Goal: Task Accomplishment & Management: Manage account settings

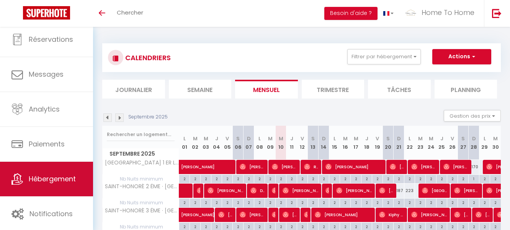
click at [50, 180] on span "Hébergement" at bounding box center [52, 179] width 47 height 10
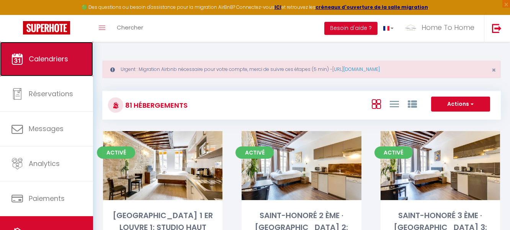
click at [51, 64] on link "Calendriers" at bounding box center [46, 59] width 93 height 34
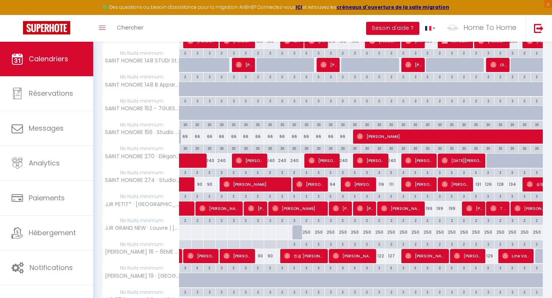
scroll to position [437, 0]
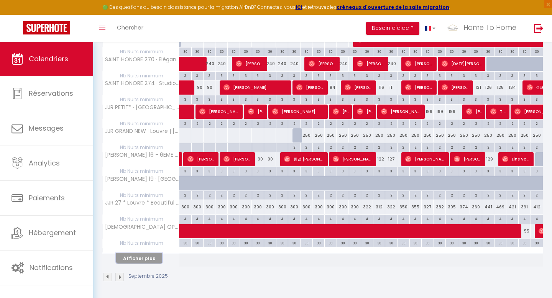
click at [140, 229] on button "Afficher plus" at bounding box center [139, 258] width 46 height 10
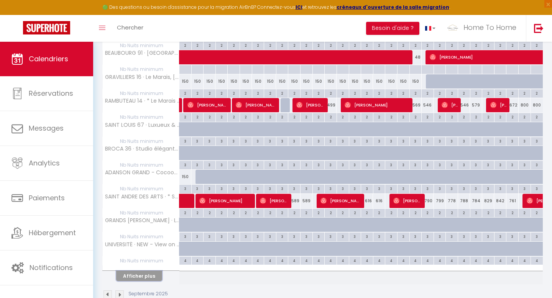
scroll to position [916, 0]
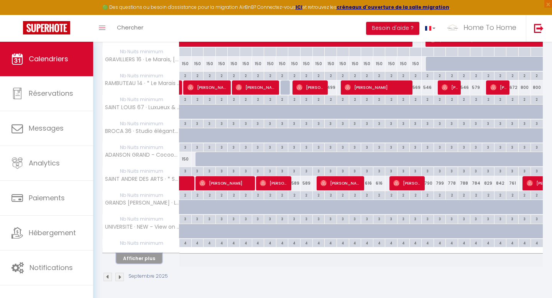
click at [144, 229] on button "Afficher plus" at bounding box center [139, 258] width 46 height 10
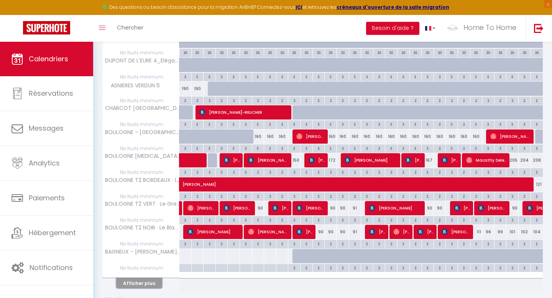
scroll to position [1368, 0]
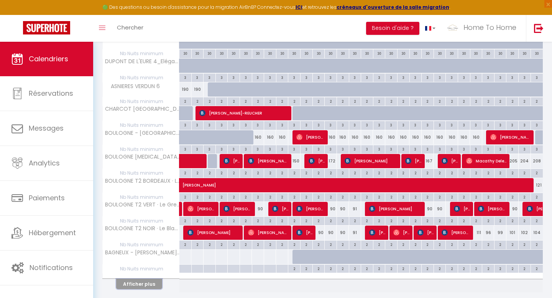
click at [154, 229] on button "Afficher plus" at bounding box center [139, 284] width 46 height 10
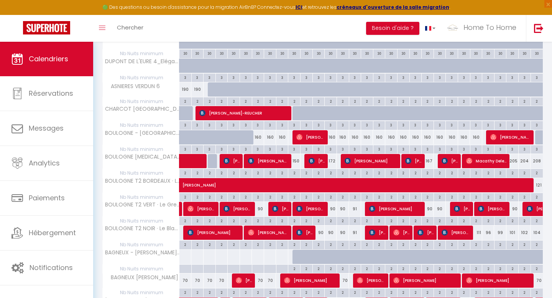
click at [295, 229] on div "2" at bounding box center [294, 268] width 12 height 7
type input "2"
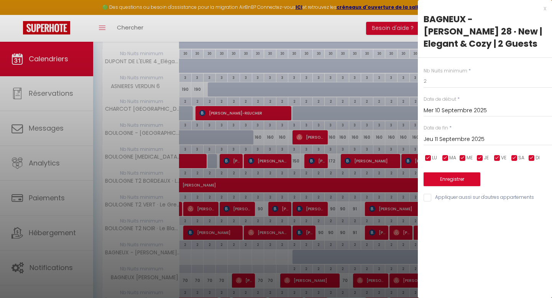
click at [470, 136] on input "Jeu 11 Septembre 2025" at bounding box center [487, 139] width 128 height 10
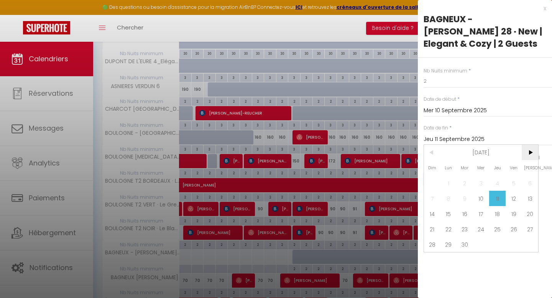
click at [510, 149] on span ">" at bounding box center [529, 152] width 16 height 15
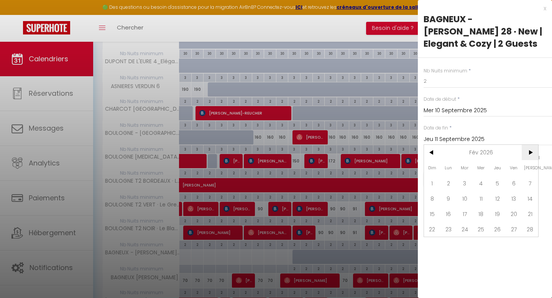
click at [510, 149] on span ">" at bounding box center [529, 152] width 16 height 15
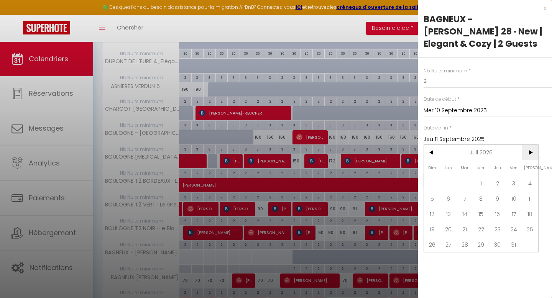
click at [510, 149] on span ">" at bounding box center [529, 152] width 16 height 15
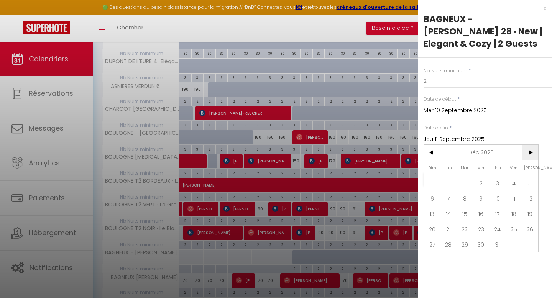
click at [510, 149] on span ">" at bounding box center [529, 152] width 16 height 15
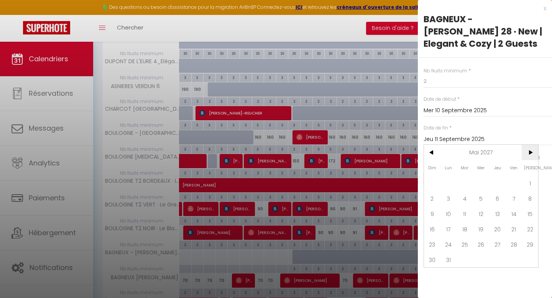
click at [510, 149] on span ">" at bounding box center [529, 152] width 16 height 15
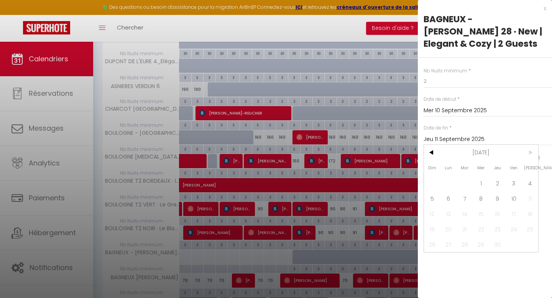
click at [510, 149] on span ">" at bounding box center [529, 152] width 16 height 15
click at [510, 197] on span "10" at bounding box center [513, 198] width 16 height 15
type input "Ven 10 Septembre 2027"
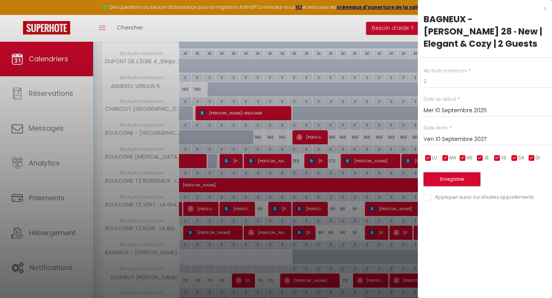
click at [460, 180] on button "Enregistrer" at bounding box center [451, 179] width 57 height 14
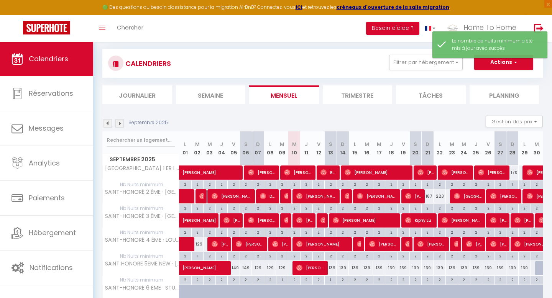
scroll to position [437, 0]
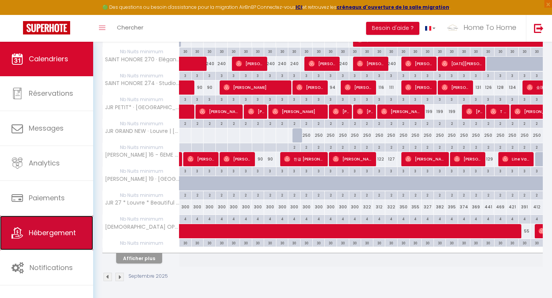
click at [62, 225] on link "Hébergement" at bounding box center [46, 233] width 93 height 34
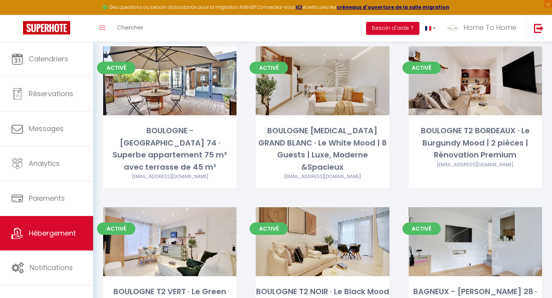
scroll to position [2831, 0]
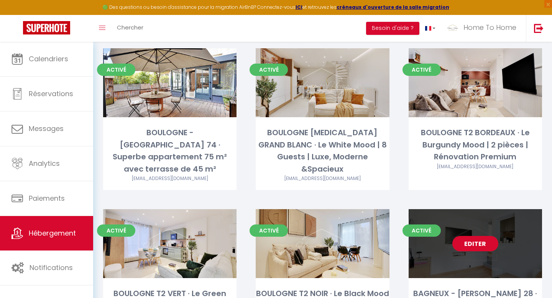
click at [477, 229] on link "Editer" at bounding box center [475, 243] width 46 height 15
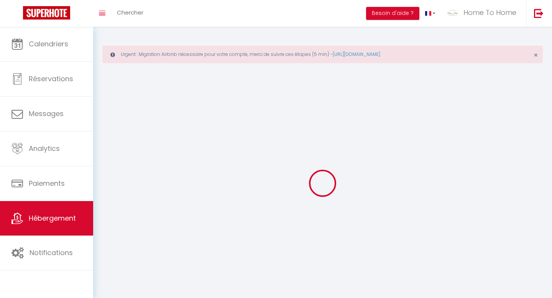
select select "28"
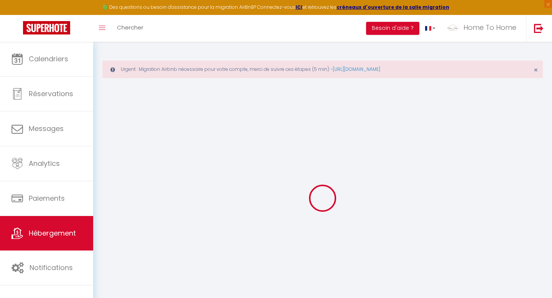
select select
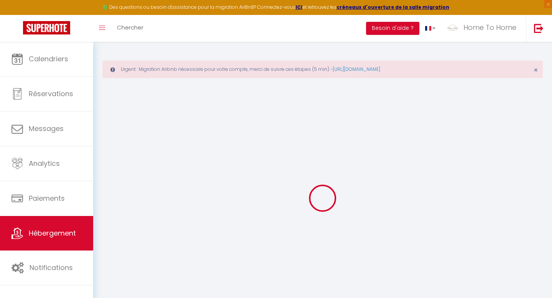
select select
checkbox input "false"
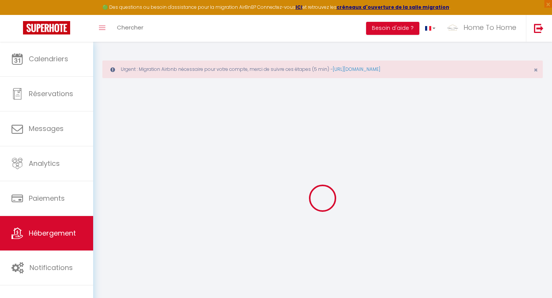
select select
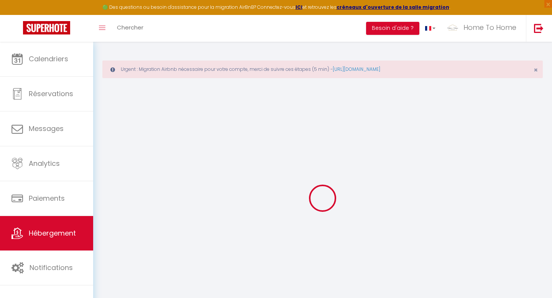
select select
checkbox input "false"
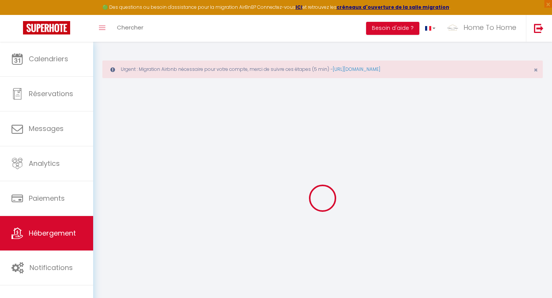
checkbox input "false"
select select
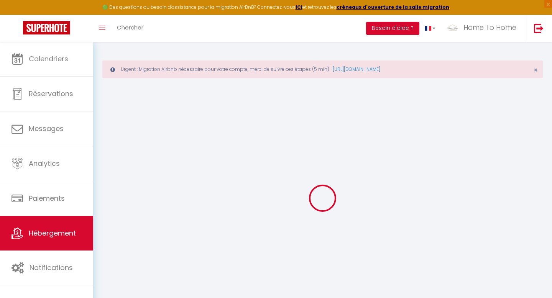
select select
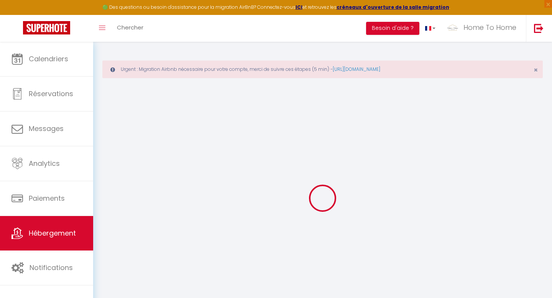
checkbox input "false"
select select
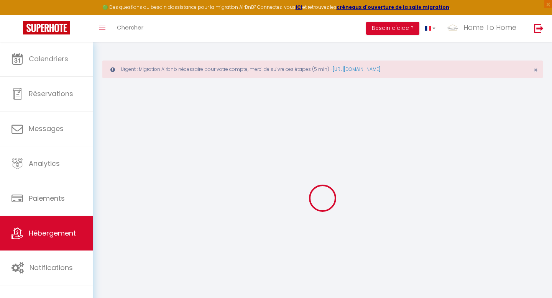
select select
type input "BAGNEUX - VILLA IRIS 28 · New | Elegant & Cozy | 2 Guests"
select select "2"
type input "55"
type input "70"
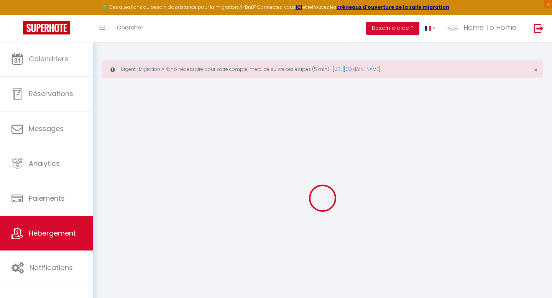
select select
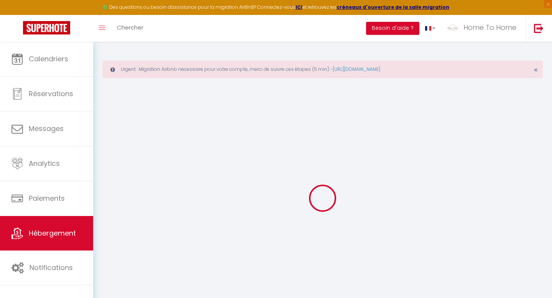
type input "28 Villa des Iris"
type input "92220"
type input "Bagneux"
type input "[EMAIL_ADDRESS][DOMAIN_NAME]"
select select
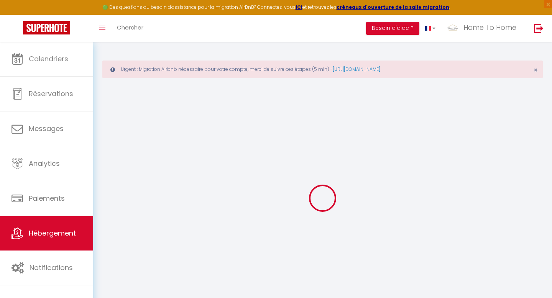
checkbox input "false"
type input "0"
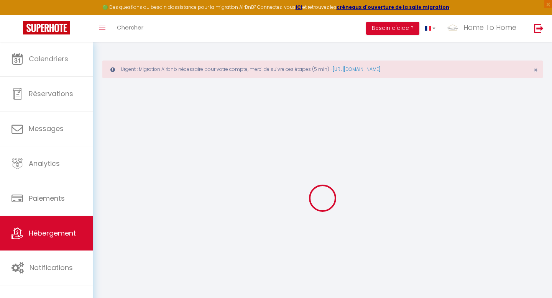
type input "0"
select select
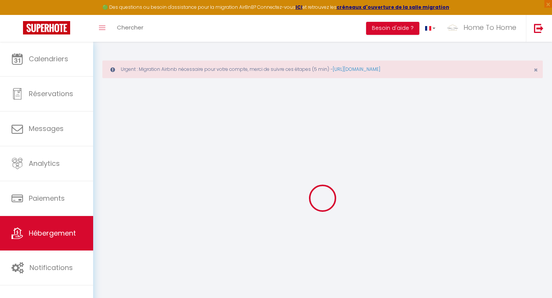
select select
checkbox input "false"
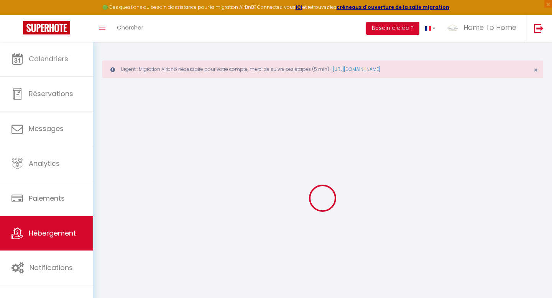
checkbox input "false"
select select
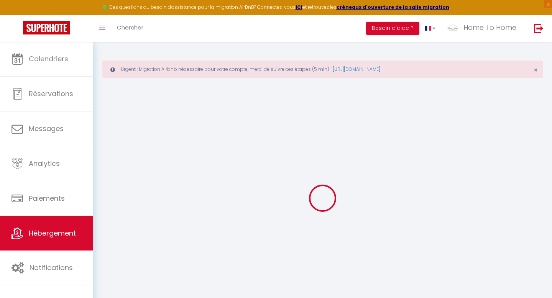
select select
checkbox input "false"
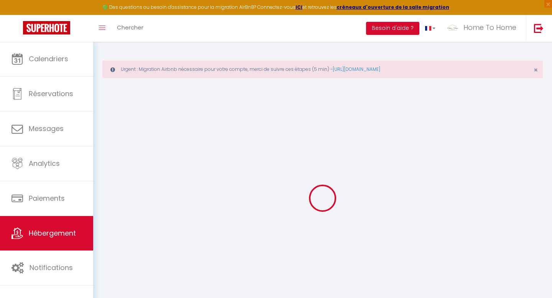
checkbox input "false"
select select
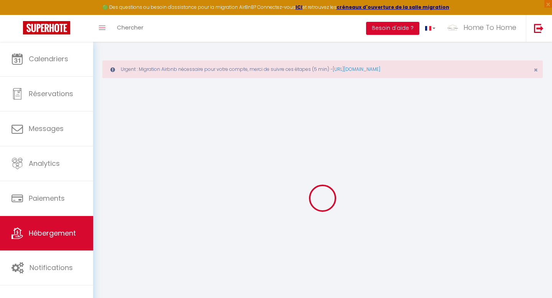
checkbox input "false"
select select
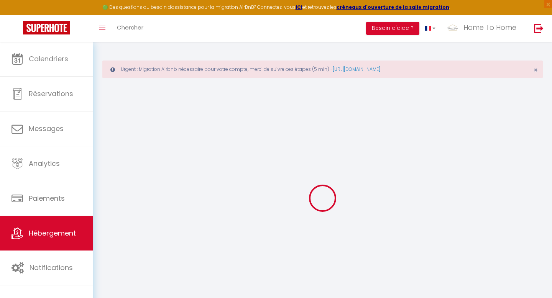
checkbox input "false"
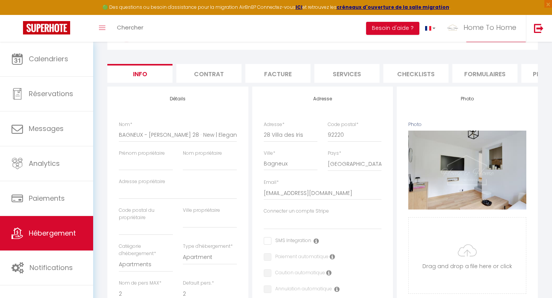
scroll to position [87, 0]
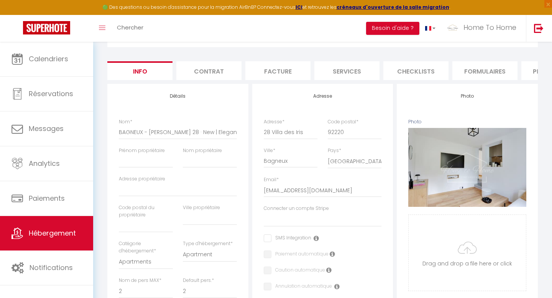
click at [365, 73] on li "Services" at bounding box center [346, 70] width 65 height 19
select select
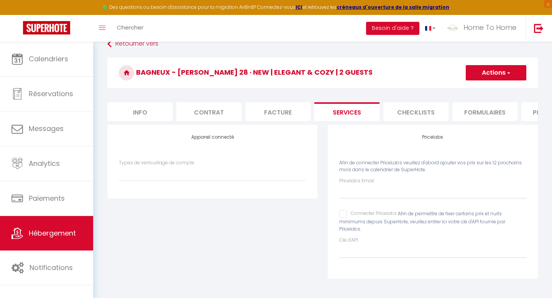
scroll to position [42, 0]
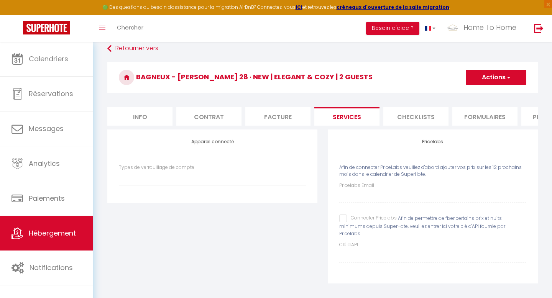
click at [346, 221] on input "Connecter Pricelabs" at bounding box center [367, 219] width 57 height 8
checkbox input "true"
select select
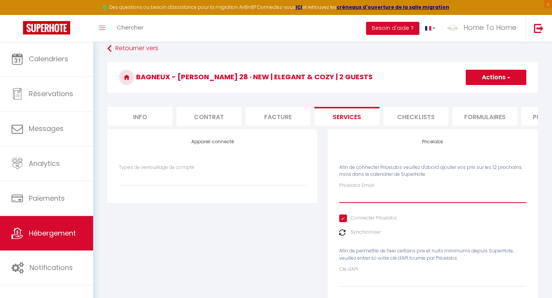
click at [355, 198] on input "Pricelabs Email" at bounding box center [432, 196] width 187 height 14
type input "g"
select select
type input "ge"
select select
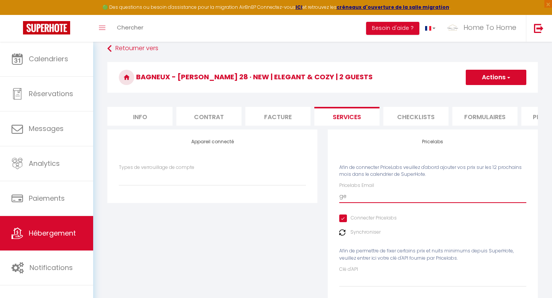
type input "ges"
select select
type input "gest"
select select
type input "gesti"
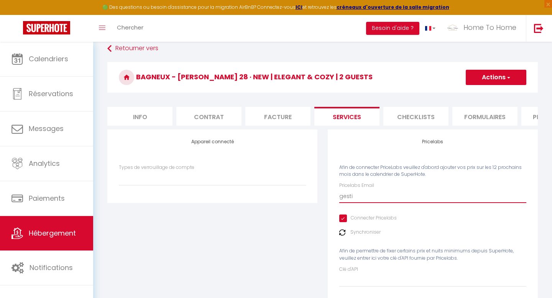
select select
type input "gestio"
select select
type input "gestion,"
select select
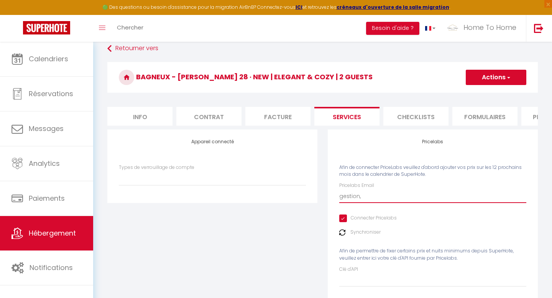
type input "gestion"
select select
type input "gestionh"
select select
type input "gestionho"
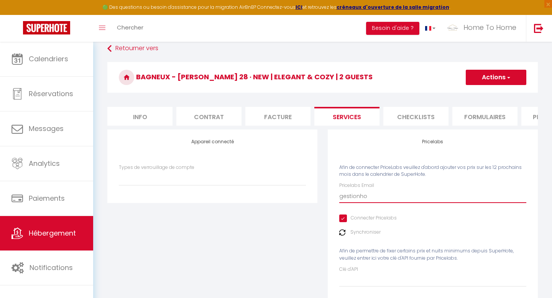
select select
type input "gestionhom"
select select
type input "gestionhome"
select select
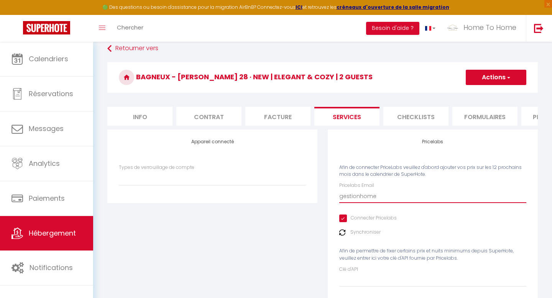
type input "gestionhomey"
select select
type input "gestionhomeyo"
select select
type input "gestionhomey"
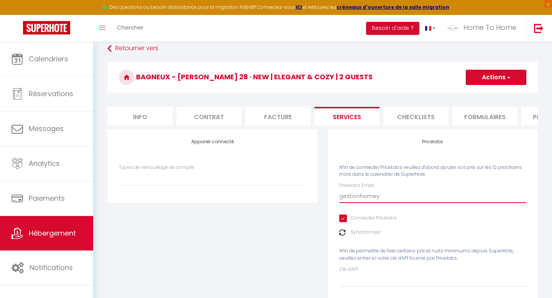
select select
type input "gestionhome"
select select
type input "gestionhomet"
select select
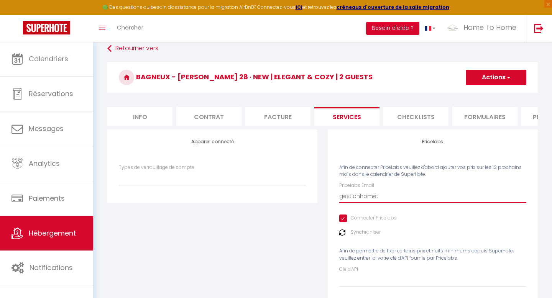
type input "gestionhometo"
select select
type input "gestionhometoh"
select select
type input "gestionhometoho"
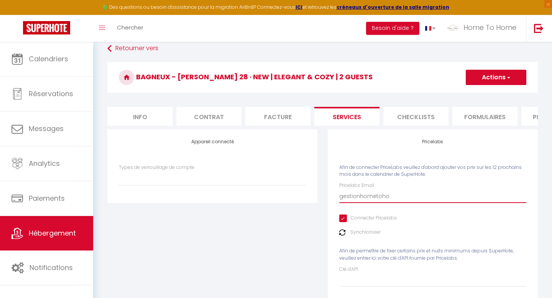
select select
type input "gestionhometohom"
select select
type input "gestionhometohome"
select select
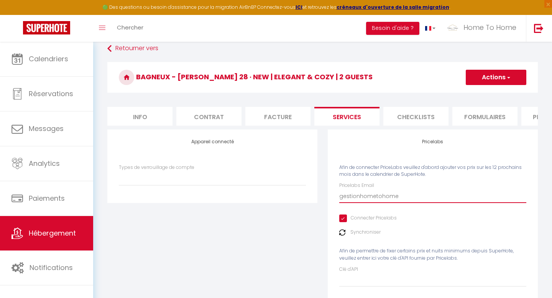
type input "gestionhometohome@"
select select
type input "gestionhometohome@g"
select select
type input "gestionhometohome@gm"
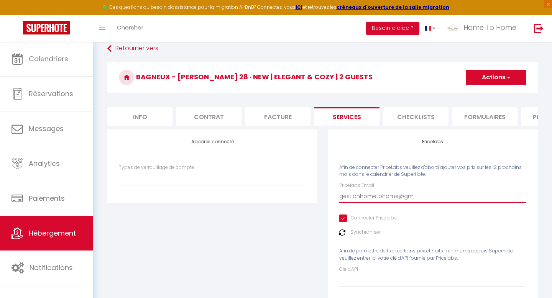
select select
type input "gestionhometohome@gma"
select select
type input "gestionhometohome@gmai"
select select
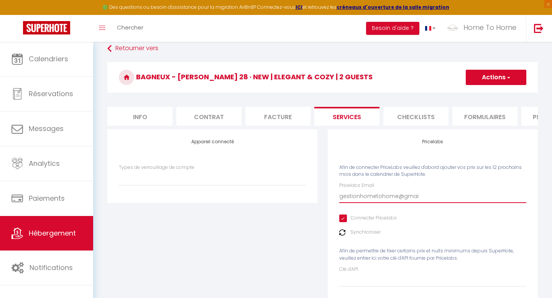
type input "gestionhometohome@gmail"
select select
type input "gestionhometohome@gmail."
select select
type input "gestionhometohome@gmail.c"
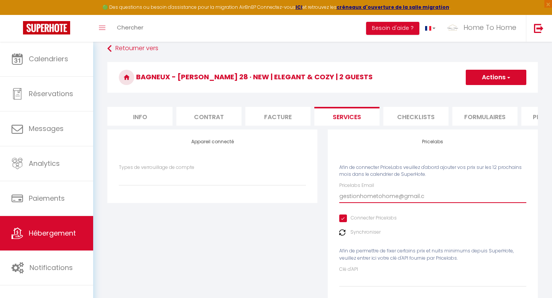
select select
type input "gestionhometohome@gmail.co"
select select
type input "[EMAIL_ADDRESS][DOMAIN_NAME]"
select select
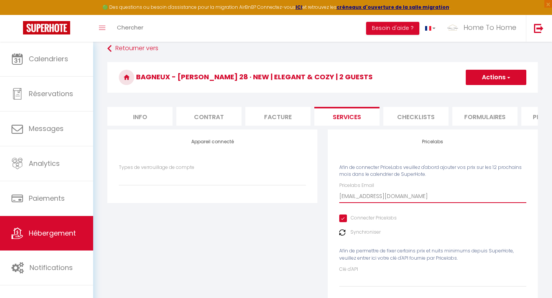
type input "[EMAIL_ADDRESS][DOMAIN_NAME]"
click at [495, 77] on button "Actions" at bounding box center [495, 77] width 61 height 15
click at [491, 90] on link "Enregistrer" at bounding box center [495, 94] width 61 height 10
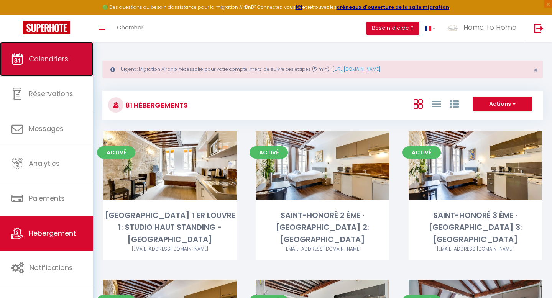
click at [61, 64] on span "Calendriers" at bounding box center [48, 59] width 39 height 10
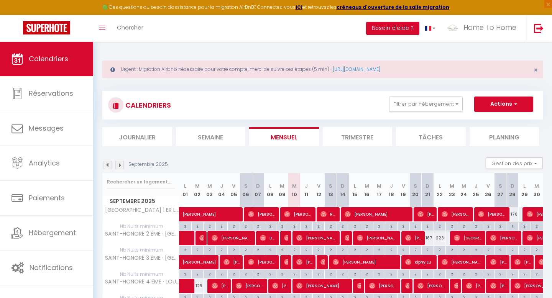
click at [436, 113] on div "CALENDRIERS Filtrer par hébergement IMMEUBLE SAINT HONORÉ SAINT-HONORÉ 1 ER LOU…" at bounding box center [322, 105] width 429 height 17
click at [433, 105] on button "Filtrer par hébergement" at bounding box center [426, 104] width 74 height 15
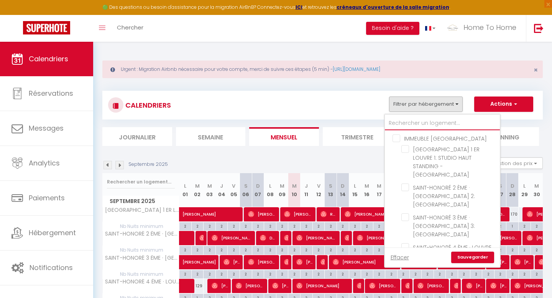
click at [425, 126] on input "text" at bounding box center [442, 123] width 115 height 14
type input "JE"
checkbox input "false"
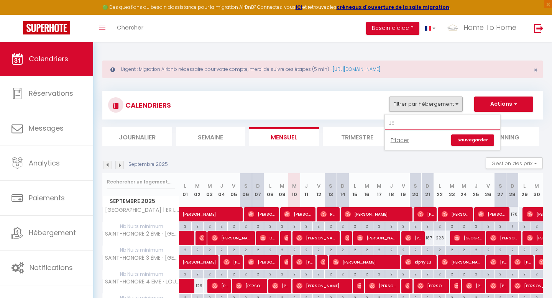
type input "J"
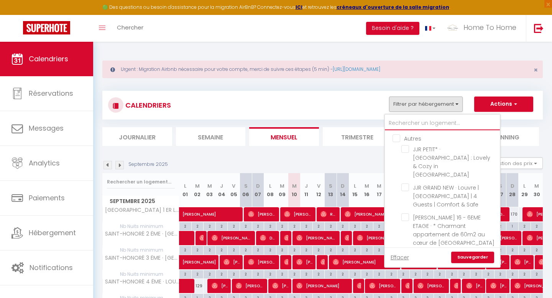
checkbox input "false"
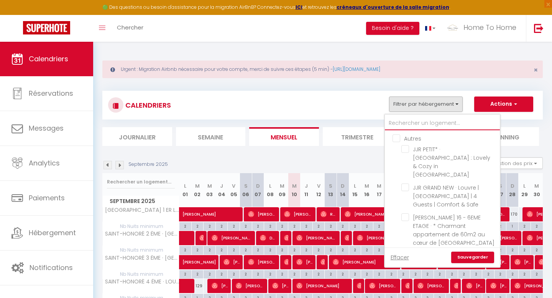
checkbox input "false"
type input "JJ"
checkbox input "false"
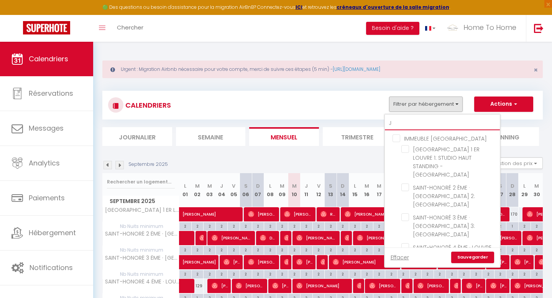
checkbox input "false"
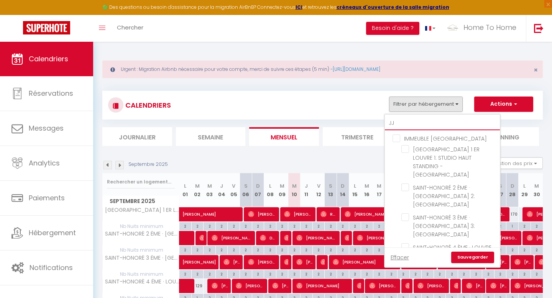
checkbox input "false"
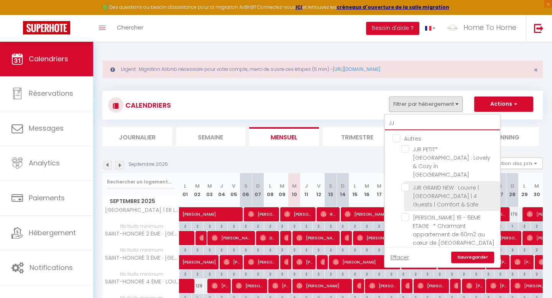
type input "JJ"
click at [451, 183] on input "JJR GRAND NEW · Louvre | Paris Center | 4 Guests | Comfort & Safe" at bounding box center [449, 187] width 96 height 8
checkbox input "true"
checkbox input "false"
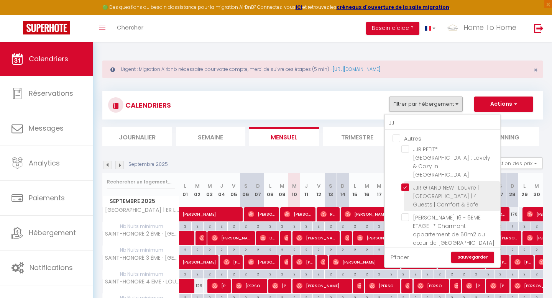
checkbox input "false"
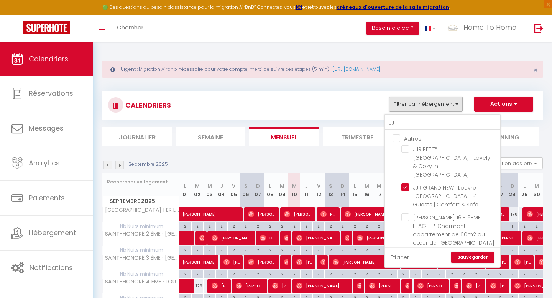
click at [469, 229] on link "Sauvegarder" at bounding box center [472, 257] width 43 height 11
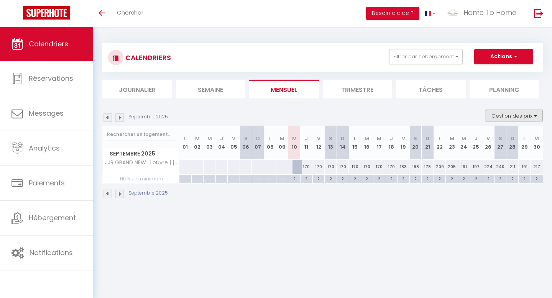
click at [508, 113] on button "Gestion des prix" at bounding box center [513, 115] width 57 height 11
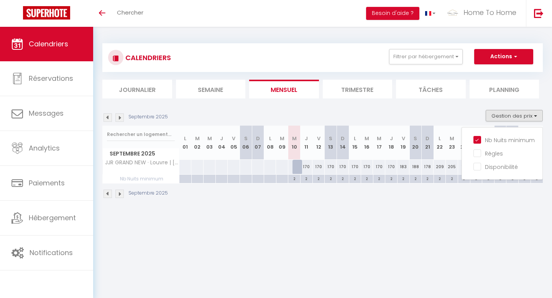
click at [449, 102] on div "CALENDRIERS Filtrer par hébergement IMMEUBLE SAINT HONORÉ SAINT-HONORÉ 1 ER LOU…" at bounding box center [322, 121] width 440 height 170
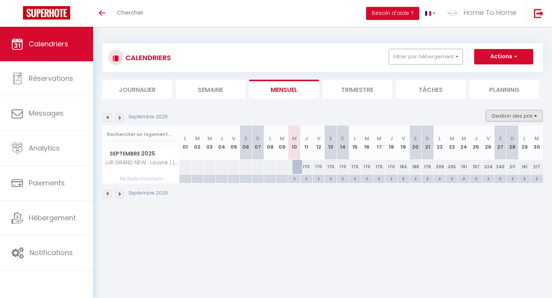
click at [441, 61] on button "Filtrer par hébergement" at bounding box center [426, 56] width 74 height 15
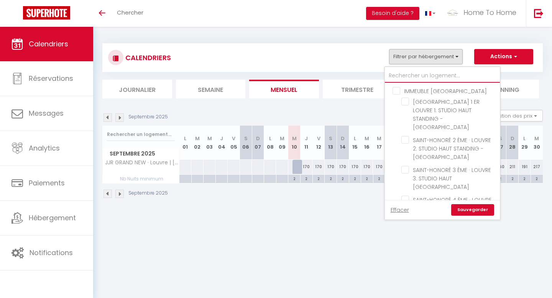
drag, startPoint x: 508, startPoint y: 113, endPoint x: 434, endPoint y: 76, distance: 82.7
click at [434, 76] on input "text" at bounding box center [442, 76] width 115 height 14
type input "J"
checkbox input "false"
type input "JJ"
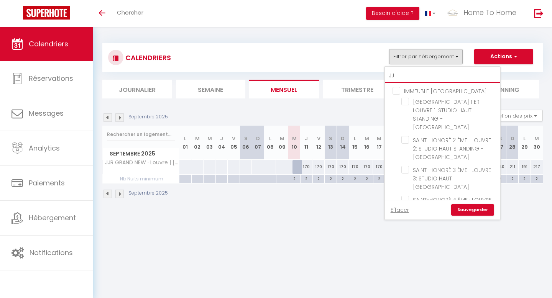
checkbox input "false"
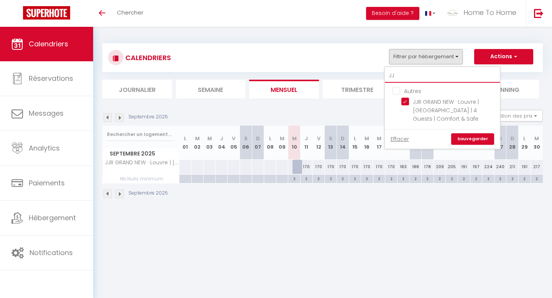
type input "JJR"
checkbox input "false"
type input "JJR"
click at [433, 112] on span "JJR GRAND NEW · Louvre | Paris Center | 4 Guests | Comfort & Safe" at bounding box center [446, 110] width 66 height 25
click at [433, 105] on input "JJR GRAND NEW · Louvre | Paris Center | 4 Guests | Comfort & Safe" at bounding box center [449, 102] width 96 height 8
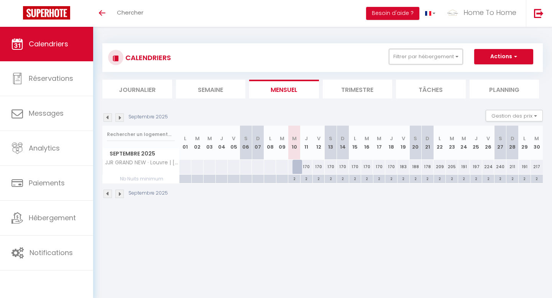
click at [426, 54] on button "Filtrer par hébergement" at bounding box center [426, 56] width 74 height 15
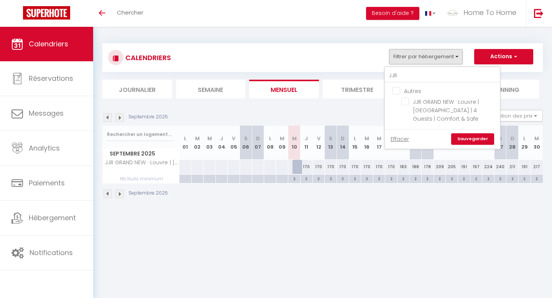
drag, startPoint x: 434, startPoint y: 76, endPoint x: 466, endPoint y: 141, distance: 72.0
click at [466, 141] on link "Sauvegarder" at bounding box center [472, 138] width 43 height 11
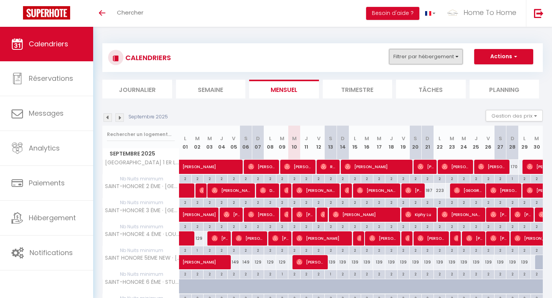
click at [446, 59] on button "Filtrer par hébergement" at bounding box center [426, 56] width 74 height 15
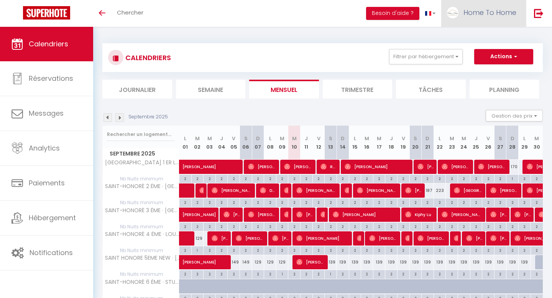
click at [478, 19] on link "Home To Home" at bounding box center [483, 13] width 85 height 27
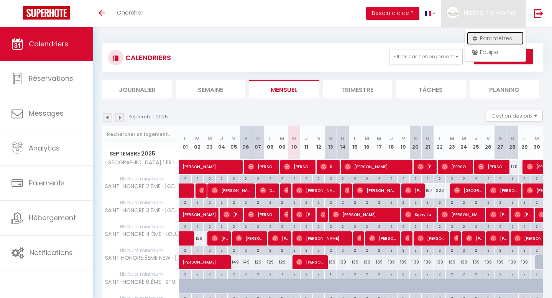
click at [486, 38] on link "Paramètres" at bounding box center [495, 38] width 57 height 13
select select "28"
select select "fr"
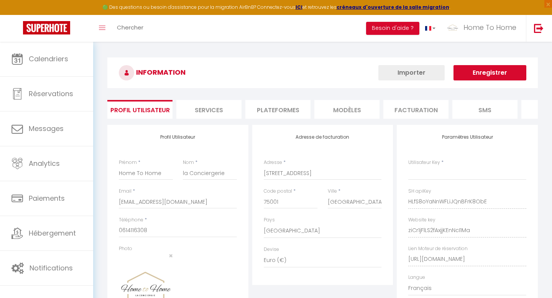
type input "HLfS8oYaNnWFLiJQnBFrK8ObE"
type input "ziCr1jFlLS2fAxjjKEnNcI1Ma"
type input "[URL][DOMAIN_NAME]"
select select "fr"
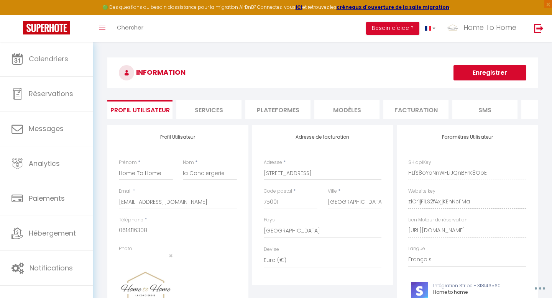
click at [286, 106] on li "Plateformes" at bounding box center [277, 109] width 65 height 19
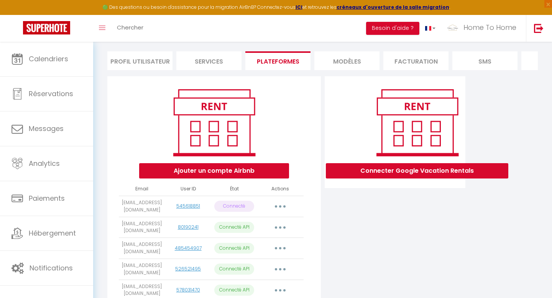
scroll to position [51, 0]
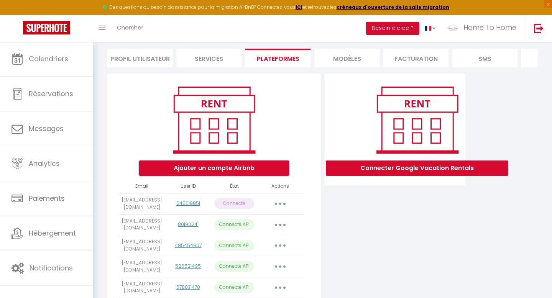
click at [217, 169] on button "Ajouter un compte Airbnb" at bounding box center [214, 168] width 150 height 15
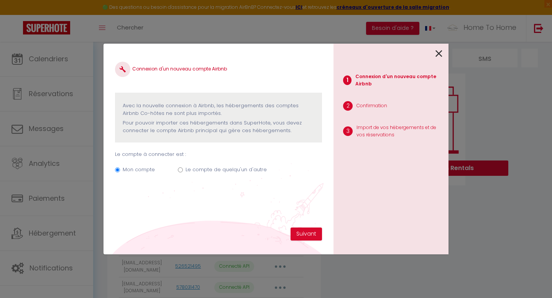
click at [231, 168] on label "Le compte de quelqu'un d'autre" at bounding box center [225, 170] width 81 height 8
click at [183, 168] on input "Le compte de quelqu'un d'autre" at bounding box center [180, 169] width 5 height 5
radio input "true"
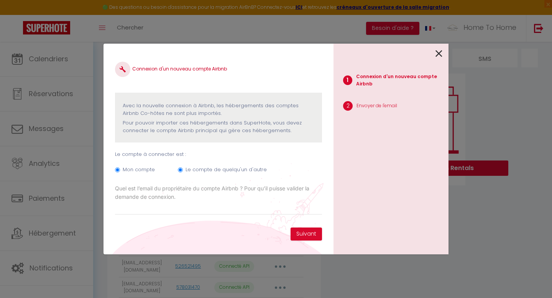
radio input "false"
click at [246, 212] on input "Email connexion Airbnb" at bounding box center [218, 208] width 207 height 14
paste input "[EMAIL_ADDRESS][DOMAIN_NAME]"
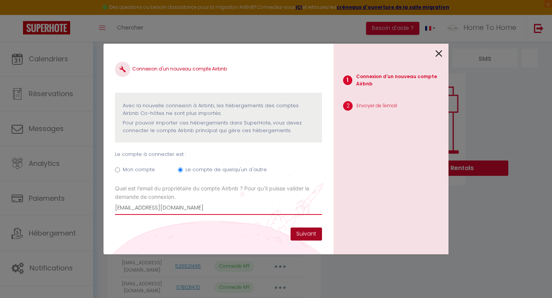
type input "[EMAIL_ADDRESS][DOMAIN_NAME]"
click at [312, 232] on button "Suivant" at bounding box center [305, 234] width 31 height 13
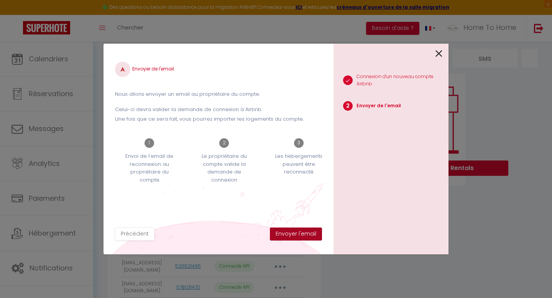
click at [312, 232] on button "Envoyer l'email" at bounding box center [296, 234] width 52 height 13
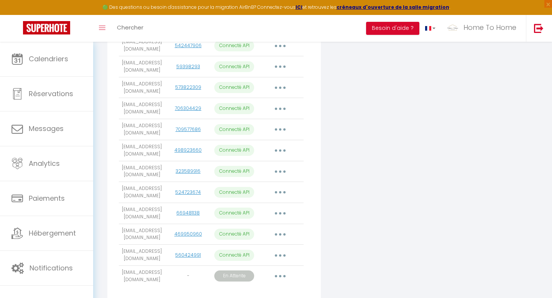
scroll to position [470, 0]
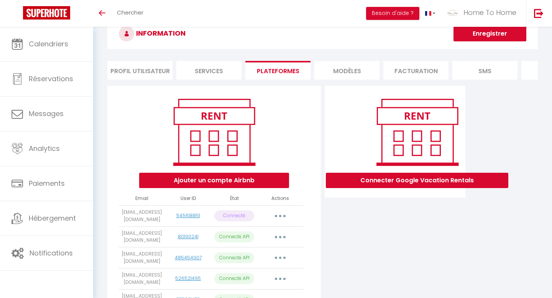
scroll to position [8, 0]
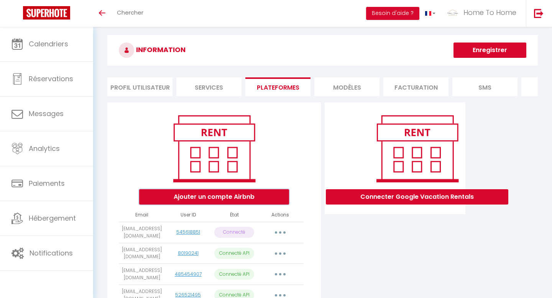
click at [215, 193] on button "Ajouter un compte Airbnb" at bounding box center [214, 196] width 150 height 15
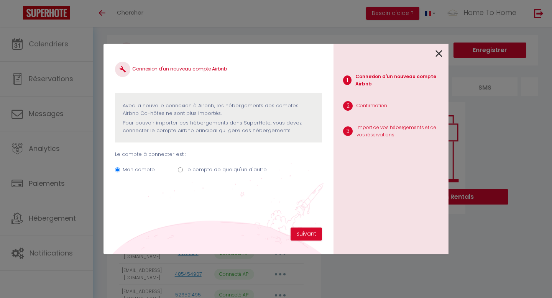
click at [232, 173] on label "Le compte de quelqu'un d'autre" at bounding box center [225, 170] width 81 height 8
click at [183, 172] on input "Le compte de quelqu'un d'autre" at bounding box center [180, 169] width 5 height 5
radio input "true"
radio input "false"
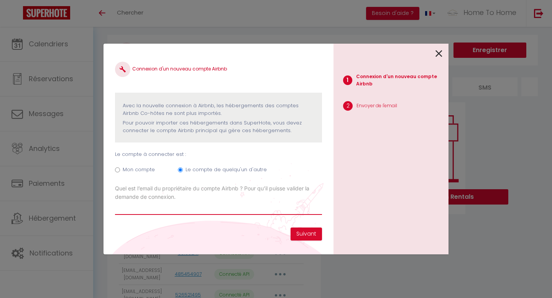
click at [219, 207] on input "Email connexion Airbnb" at bounding box center [218, 208] width 207 height 14
paste input "[EMAIL_ADDRESS][DOMAIN_NAME]"
type input "[EMAIL_ADDRESS][DOMAIN_NAME]"
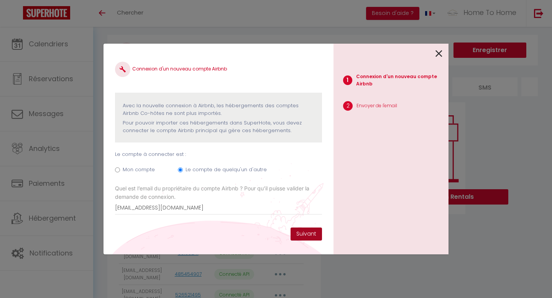
click at [308, 234] on button "Suivant" at bounding box center [305, 234] width 31 height 13
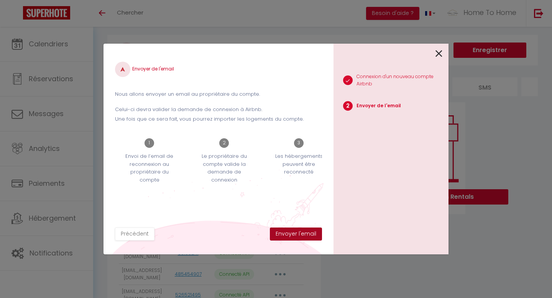
click at [308, 234] on button "Envoyer l'email" at bounding box center [296, 234] width 52 height 13
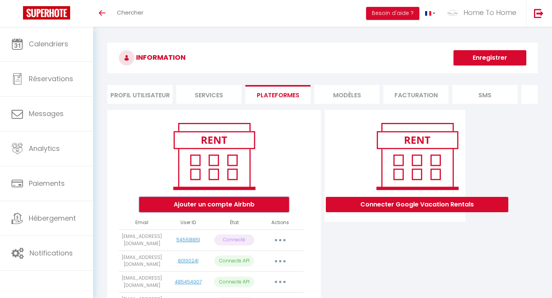
click at [214, 200] on button "Ajouter un compte Airbnb" at bounding box center [214, 204] width 150 height 15
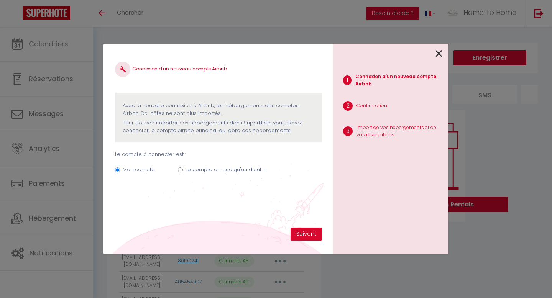
click at [242, 166] on label "Le compte de quelqu'un d'autre" at bounding box center [225, 170] width 81 height 8
click at [183, 167] on input "Le compte de quelqu'un d'autre" at bounding box center [180, 169] width 5 height 5
radio input "true"
radio input "false"
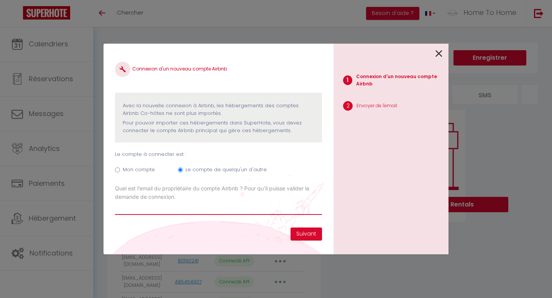
click at [213, 205] on input "Email connexion Airbnb" at bounding box center [218, 208] width 207 height 14
paste input "[EMAIL_ADDRESS][DOMAIN_NAME]"
type input "[EMAIL_ADDRESS][DOMAIN_NAME]"
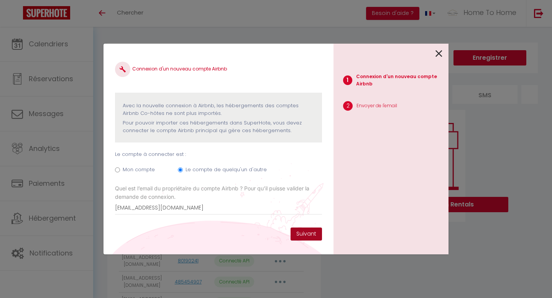
click at [310, 234] on button "Suivant" at bounding box center [305, 234] width 31 height 13
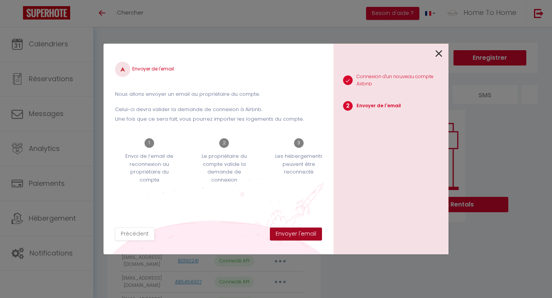
click at [310, 234] on button "Envoyer l'email" at bounding box center [296, 234] width 52 height 13
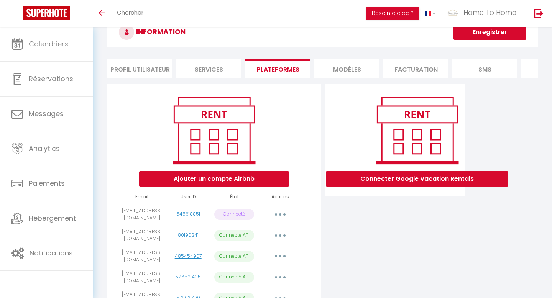
scroll to position [27, 0]
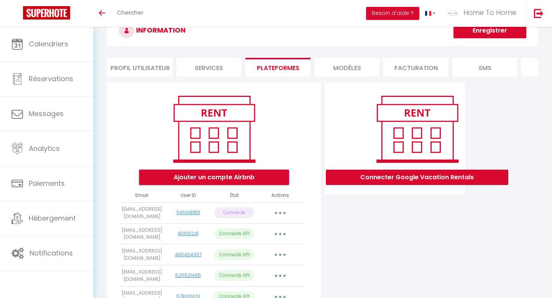
click at [228, 174] on button "Ajouter un compte Airbnb" at bounding box center [214, 177] width 150 height 15
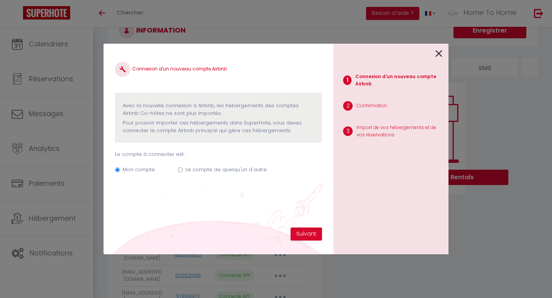
click at [198, 167] on label "Le compte de quelqu'un d'autre" at bounding box center [225, 170] width 81 height 8
click at [183, 167] on input "Le compte de quelqu'un d'autre" at bounding box center [180, 169] width 5 height 5
radio input "true"
radio input "false"
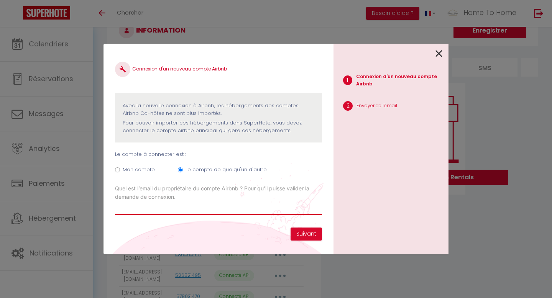
click at [181, 206] on input "Email connexion Airbnb" at bounding box center [218, 208] width 207 height 14
paste input "[EMAIL_ADDRESS][DOMAIN_NAME]"
type input "[EMAIL_ADDRESS][DOMAIN_NAME]"
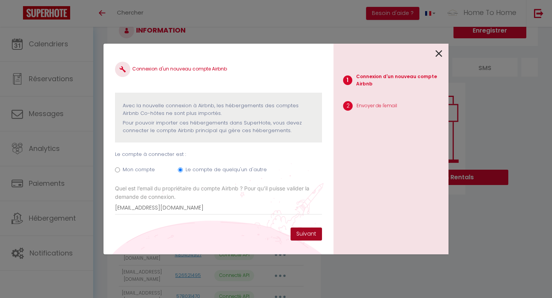
click at [307, 234] on button "Suivant" at bounding box center [305, 234] width 31 height 13
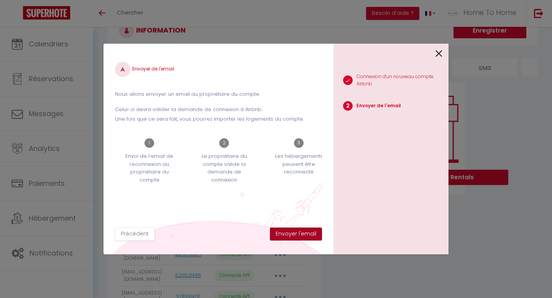
click at [307, 234] on button "Envoyer l'email" at bounding box center [296, 234] width 52 height 13
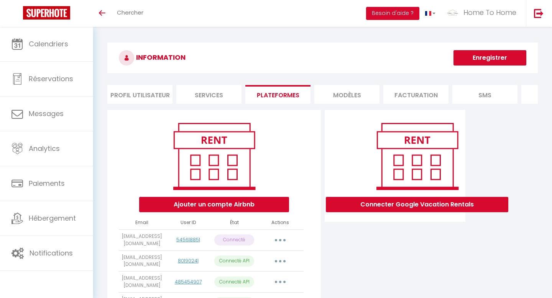
click at [504, 52] on button "Enregistrer" at bounding box center [489, 57] width 73 height 15
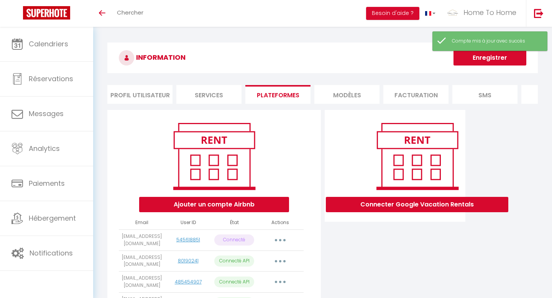
click at [486, 55] on button "Enregistrer" at bounding box center [489, 57] width 73 height 15
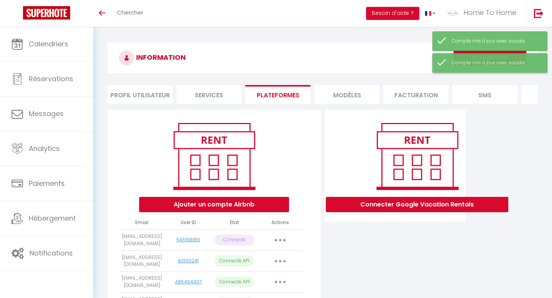
click at [475, 62] on div "Compte mis à jour avec succès" at bounding box center [495, 62] width 87 height 7
click at [472, 56] on div "Compte mis à jour avec succès" at bounding box center [489, 63] width 115 height 20
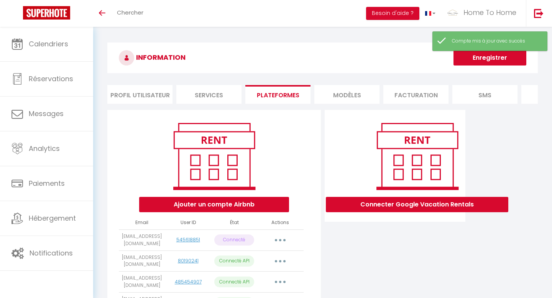
click at [472, 56] on button "Enregistrer" at bounding box center [489, 57] width 73 height 15
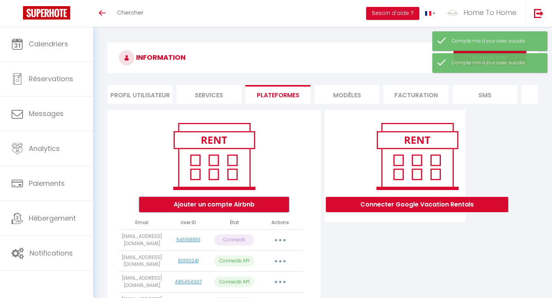
click at [235, 202] on button "Ajouter un compte Airbnb" at bounding box center [214, 204] width 150 height 15
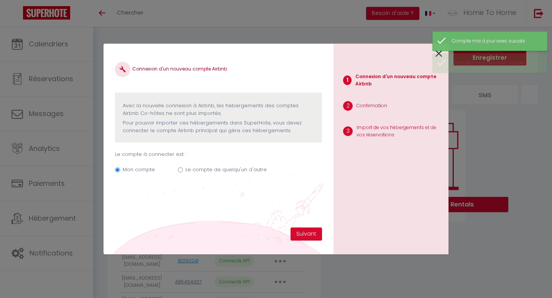
click at [207, 172] on label "Le compte de quelqu'un d'autre" at bounding box center [225, 170] width 81 height 8
click at [183, 172] on input "Le compte de quelqu'un d'autre" at bounding box center [180, 169] width 5 height 5
radio input "true"
radio input "false"
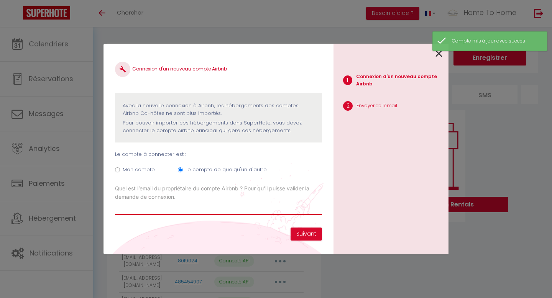
click at [195, 206] on input "Email connexion Airbnb" at bounding box center [218, 208] width 207 height 14
paste input "[EMAIL_ADDRESS][DOMAIN_NAME]"
type input "[EMAIL_ADDRESS][DOMAIN_NAME]"
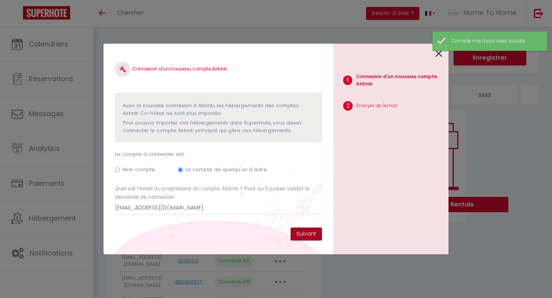
click at [302, 230] on button "Suivant" at bounding box center [305, 234] width 31 height 13
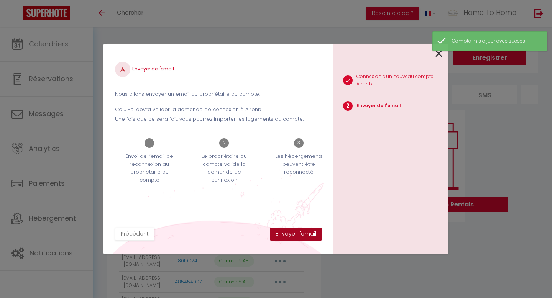
click at [302, 230] on button "Envoyer l'email" at bounding box center [296, 234] width 52 height 13
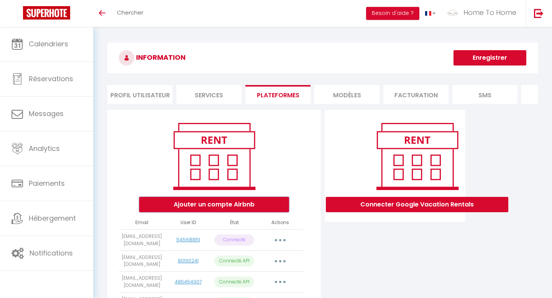
click at [223, 203] on button "Ajouter un compte Airbnb" at bounding box center [214, 204] width 150 height 15
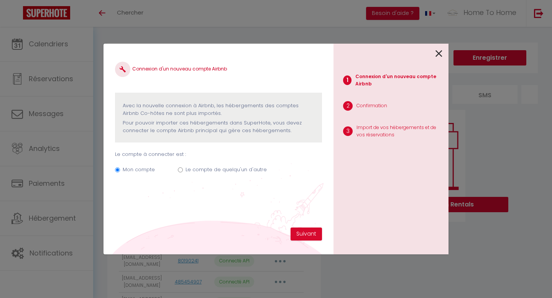
click at [226, 170] on label "Le compte de quelqu'un d'autre" at bounding box center [225, 170] width 81 height 8
click at [183, 170] on input "Le compte de quelqu'un d'autre" at bounding box center [180, 169] width 5 height 5
radio input "true"
radio input "false"
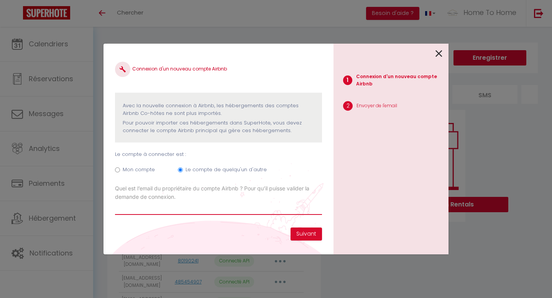
click at [214, 203] on input "Email connexion Airbnb" at bounding box center [218, 208] width 207 height 14
paste input "[EMAIL_ADDRESS][DOMAIN_NAME]"
type input "[EMAIL_ADDRESS][DOMAIN_NAME]"
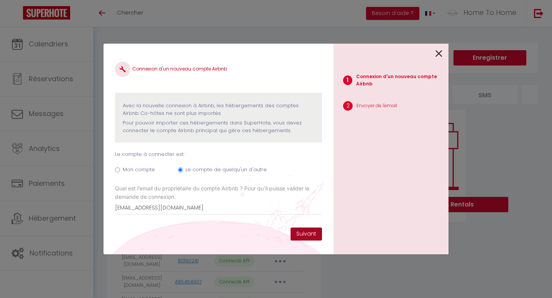
click at [305, 233] on button "Suivant" at bounding box center [305, 234] width 31 height 13
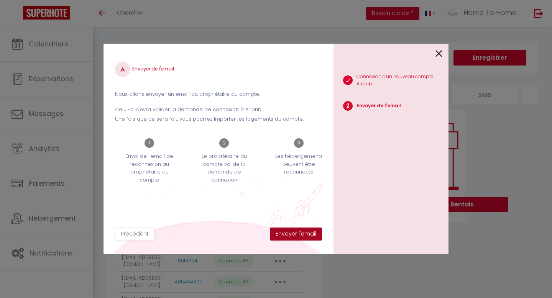
click at [305, 233] on button "Envoyer l'email" at bounding box center [296, 234] width 52 height 13
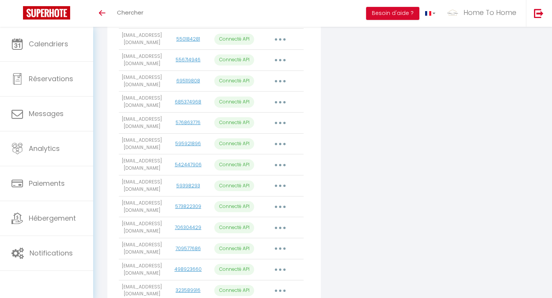
scroll to position [560, 0]
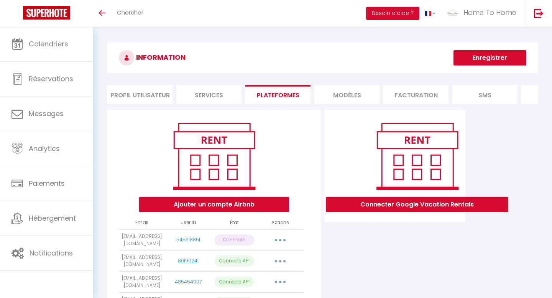
click at [473, 62] on button "Enregistrer" at bounding box center [489, 57] width 73 height 15
click at [494, 57] on button "Enregistrer" at bounding box center [489, 57] width 73 height 15
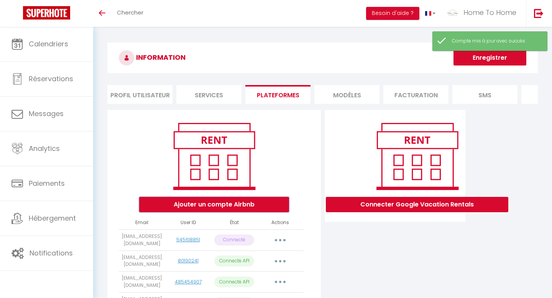
click at [254, 202] on button "Ajouter un compte Airbnb" at bounding box center [214, 204] width 150 height 15
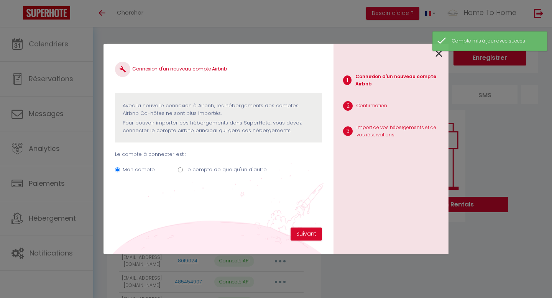
click at [229, 170] on label "Le compte de quelqu'un d'autre" at bounding box center [225, 170] width 81 height 8
click at [183, 170] on input "Le compte de quelqu'un d'autre" at bounding box center [180, 169] width 5 height 5
radio input "true"
radio input "false"
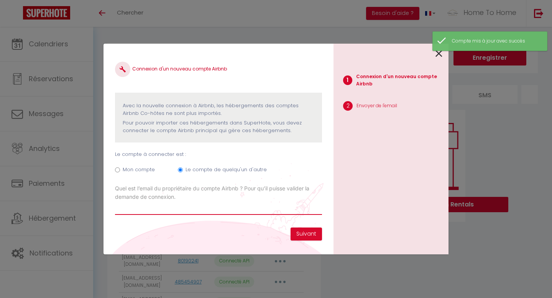
click at [208, 210] on input "Email connexion Airbnb" at bounding box center [218, 208] width 207 height 14
paste input "[EMAIL_ADDRESS][DOMAIN_NAME]"
type input "[EMAIL_ADDRESS][DOMAIN_NAME]"
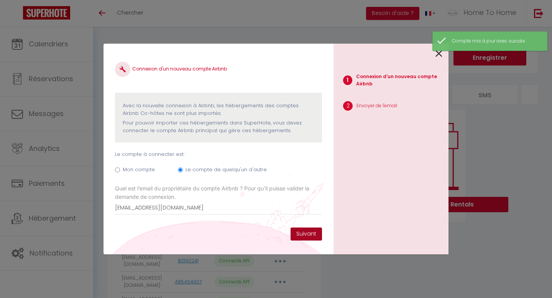
click at [310, 237] on button "Suivant" at bounding box center [305, 234] width 31 height 13
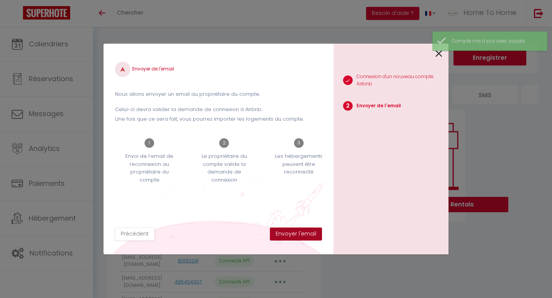
click at [310, 237] on button "Envoyer l'email" at bounding box center [296, 234] width 52 height 13
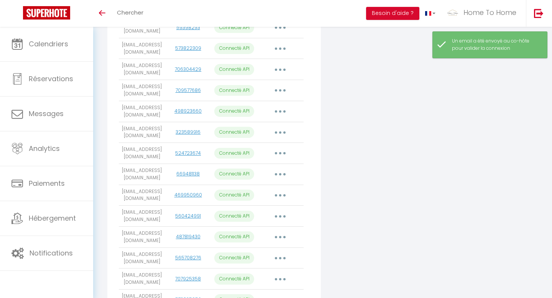
scroll to position [581, 0]
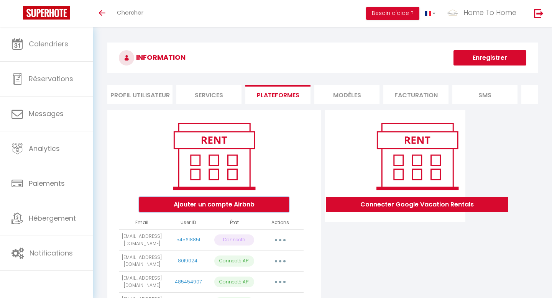
click at [195, 201] on button "Ajouter un compte Airbnb" at bounding box center [214, 204] width 150 height 15
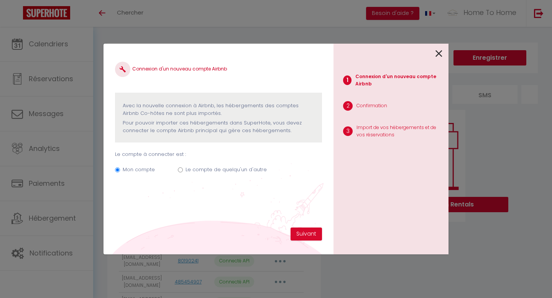
click at [215, 171] on label "Le compte de quelqu'un d'autre" at bounding box center [225, 170] width 81 height 8
click at [183, 171] on input "Le compte de quelqu'un d'autre" at bounding box center [180, 169] width 5 height 5
radio input "true"
radio input "false"
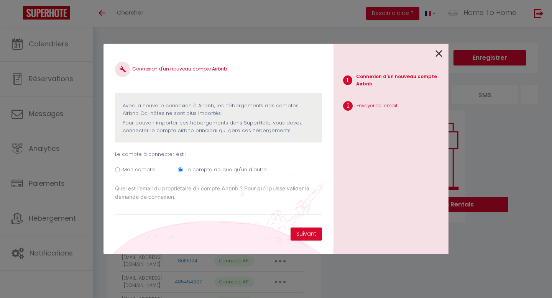
click at [203, 200] on label "Quel est l’email du propriétaire du compte Airbnb ? Pour qu’il puisse valider l…" at bounding box center [218, 192] width 207 height 17
click at [0, 0] on input "Email connexion Airbnb" at bounding box center [0, 0] width 0 height 0
click at [193, 210] on input "Email connexion Airbnb" at bounding box center [218, 208] width 207 height 14
paste input "[EMAIL_ADDRESS][DOMAIN_NAME]"
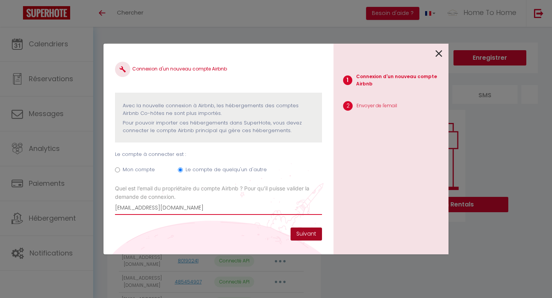
type input "[EMAIL_ADDRESS][DOMAIN_NAME]"
click at [306, 236] on button "Suivant" at bounding box center [305, 234] width 31 height 13
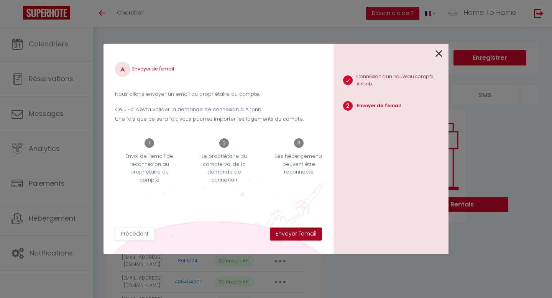
click at [306, 236] on button "Envoyer l'email" at bounding box center [296, 234] width 52 height 13
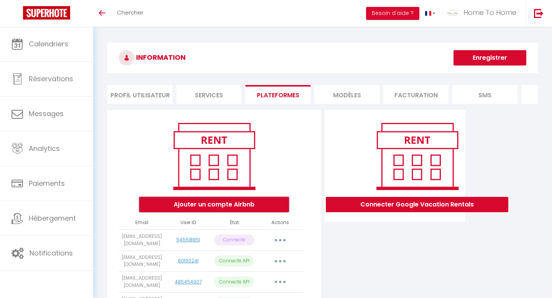
click at [261, 207] on button "Ajouter un compte Airbnb" at bounding box center [214, 204] width 150 height 15
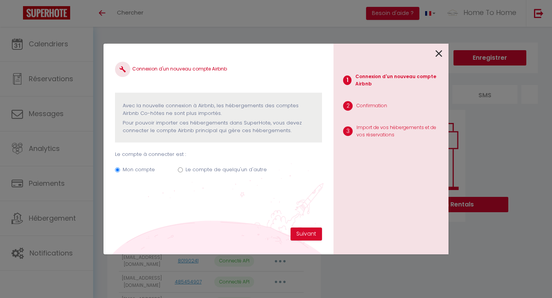
click at [199, 168] on label "Le compte de quelqu'un d'autre" at bounding box center [225, 170] width 81 height 8
click at [183, 168] on input "Le compte de quelqu'un d'autre" at bounding box center [180, 169] width 5 height 5
radio input "true"
radio input "false"
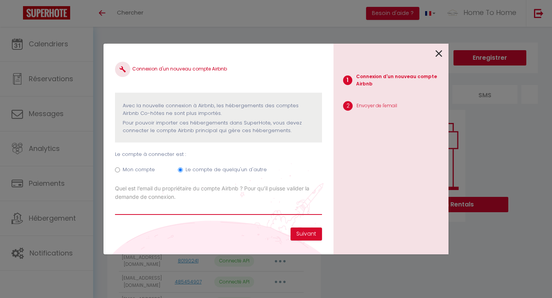
click at [195, 205] on input "Email connexion Airbnb" at bounding box center [218, 208] width 207 height 14
paste input "[EMAIL_ADDRESS][DOMAIN_NAME]"
type input "[EMAIL_ADDRESS][DOMAIN_NAME]"
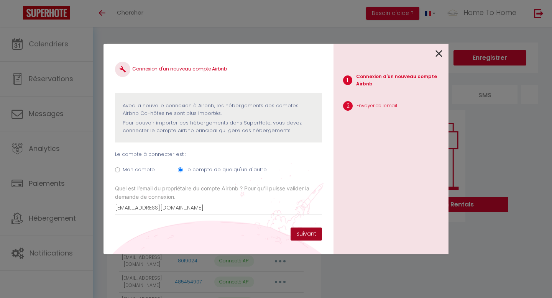
click at [309, 234] on button "Suivant" at bounding box center [305, 234] width 31 height 13
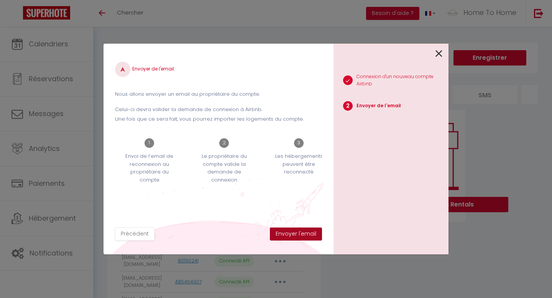
click at [309, 234] on button "Envoyer l'email" at bounding box center [296, 234] width 52 height 13
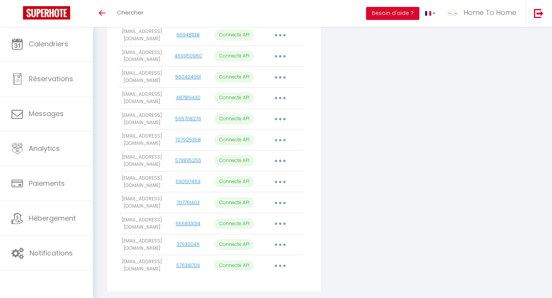
scroll to position [622, 0]
